Goal: Transaction & Acquisition: Download file/media

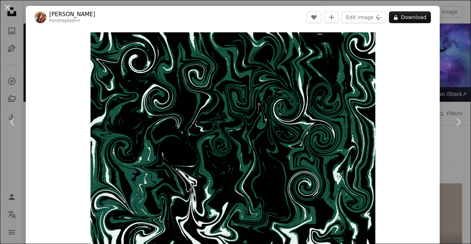
scroll to position [1070, 0]
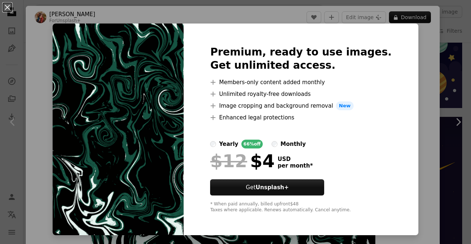
click at [418, 142] on div "An X shape Premium, ready to use images. Get unlimited access. A plus sign Memb…" at bounding box center [235, 122] width 471 height 244
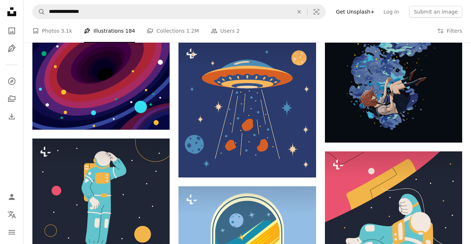
scroll to position [1516, 0]
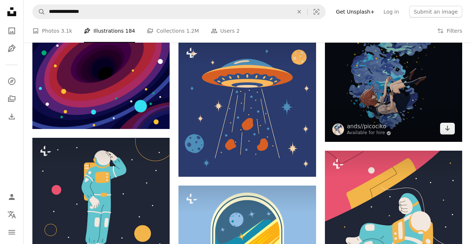
click at [426, 129] on img at bounding box center [393, 73] width 137 height 137
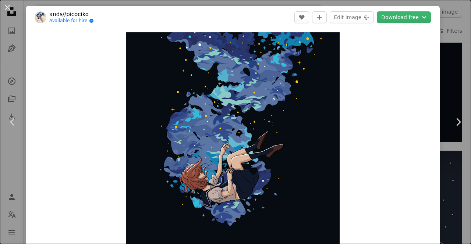
click at [419, 18] on button "Download free Chevron down" at bounding box center [404, 17] width 54 height 12
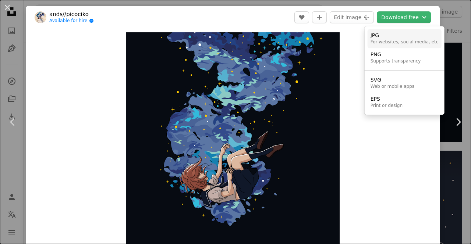
click at [421, 43] on div "For websites, social media, etc" at bounding box center [404, 42] width 68 height 6
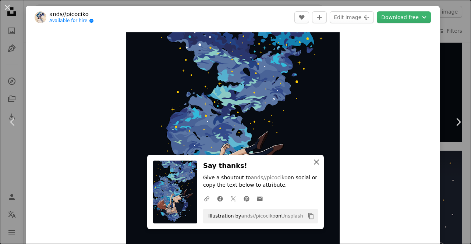
click at [321, 170] on button "An X shape Close" at bounding box center [316, 162] width 15 height 15
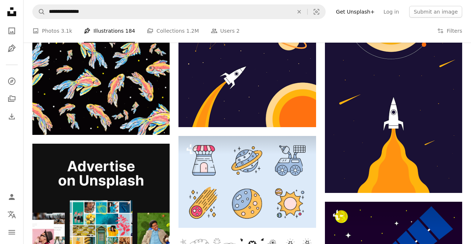
scroll to position [1167, 0]
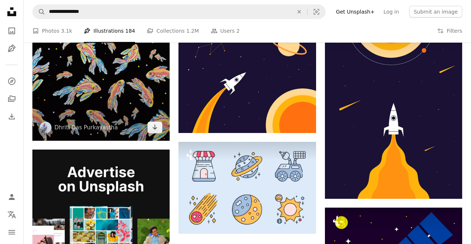
click at [65, 83] on img at bounding box center [100, 49] width 137 height 183
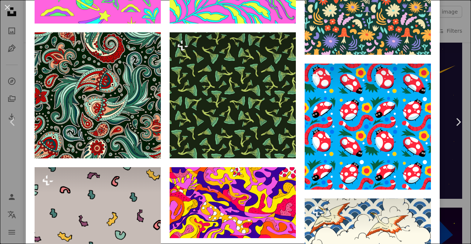
scroll to position [558, 0]
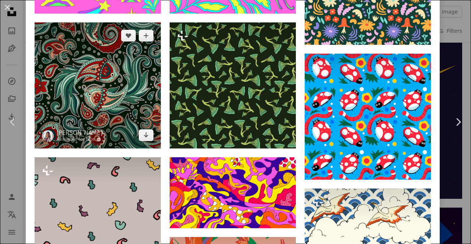
click at [67, 85] on img at bounding box center [98, 85] width 126 height 126
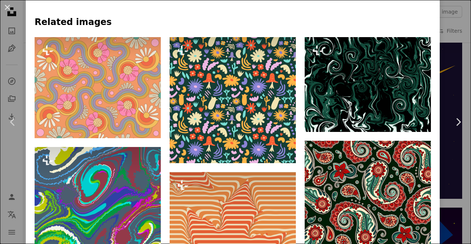
scroll to position [483, 0]
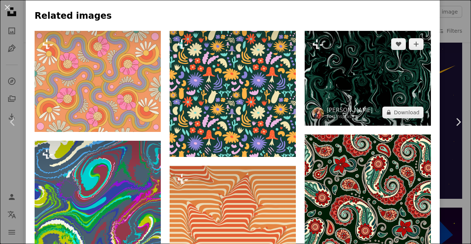
click at [402, 106] on img at bounding box center [368, 78] width 126 height 95
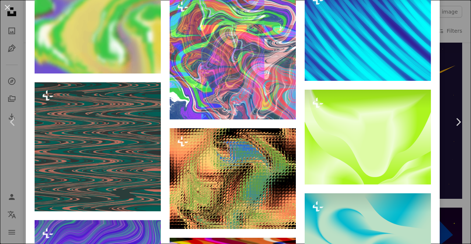
scroll to position [777, 0]
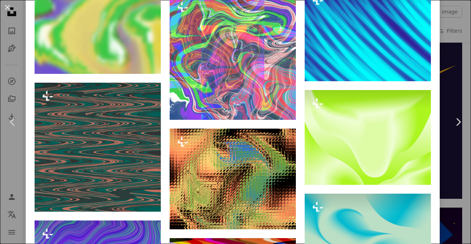
click at [5, 12] on button "An X shape" at bounding box center [7, 7] width 9 height 9
